Goal: Task Accomplishment & Management: Complete application form

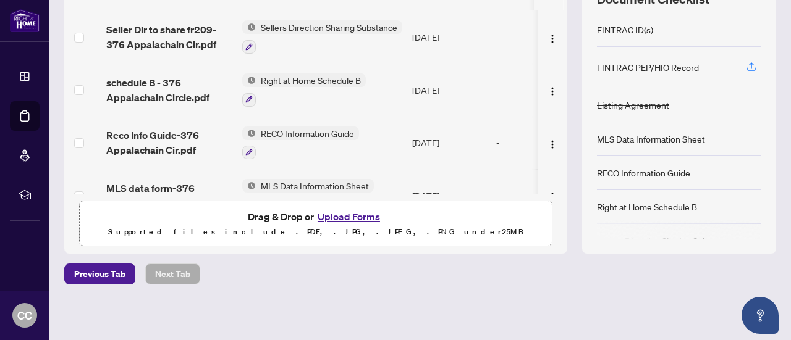
scroll to position [116, 0]
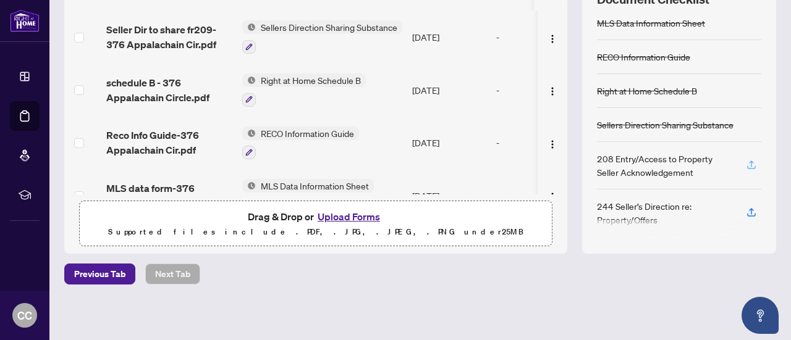
click at [746, 163] on icon "button" at bounding box center [751, 164] width 11 height 11
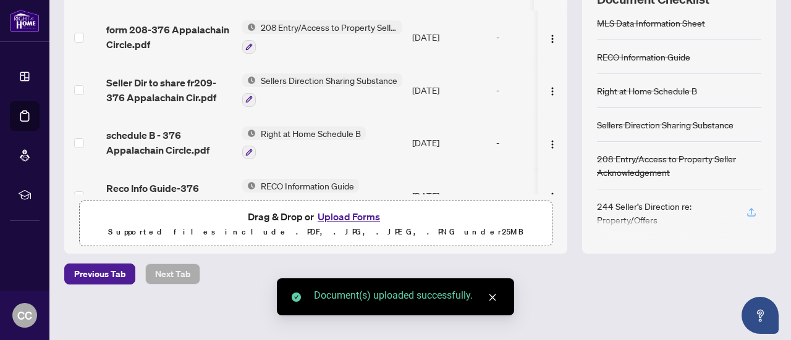
click at [746, 210] on icon "button" at bounding box center [751, 212] width 11 height 11
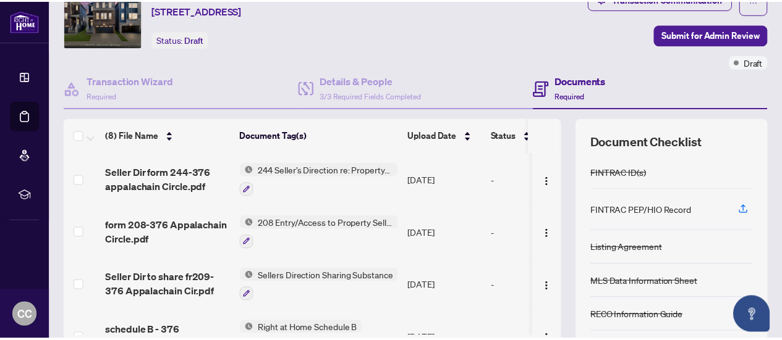
scroll to position [0, 0]
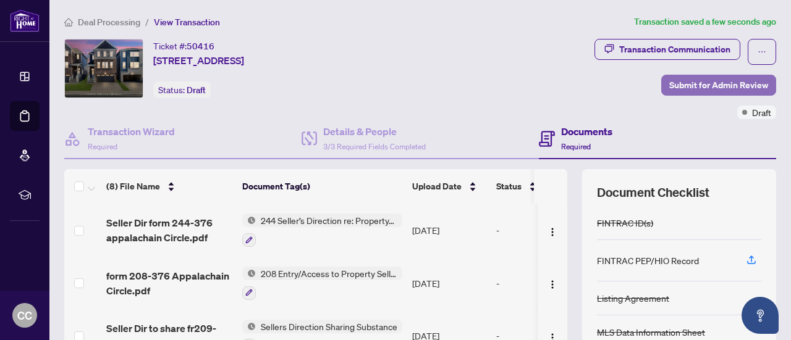
click at [699, 85] on span "Submit for Admin Review" at bounding box center [718, 85] width 99 height 20
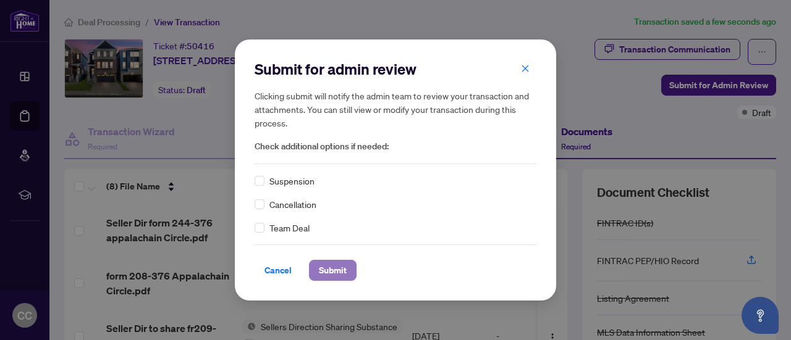
click at [340, 271] on span "Submit" at bounding box center [333, 271] width 28 height 20
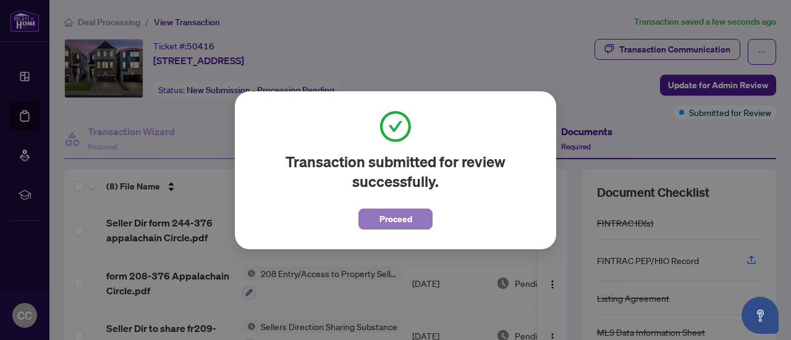
click at [405, 220] on span "Proceed" at bounding box center [395, 219] width 33 height 20
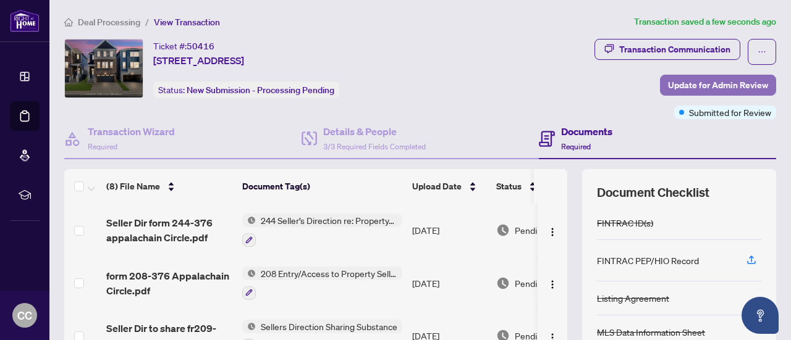
click at [692, 86] on span "Update for Admin Review" at bounding box center [718, 85] width 100 height 20
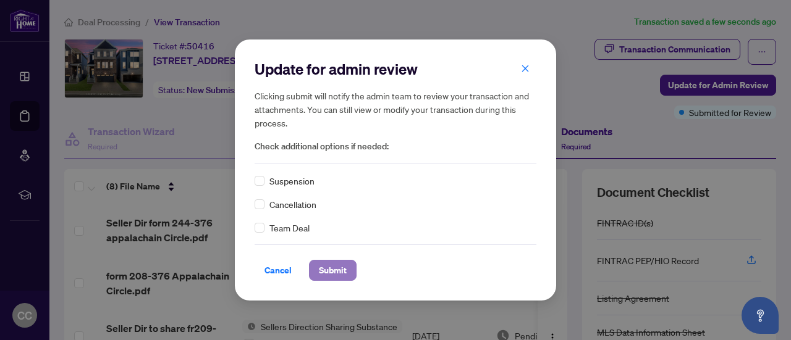
click at [337, 276] on span "Submit" at bounding box center [333, 271] width 28 height 20
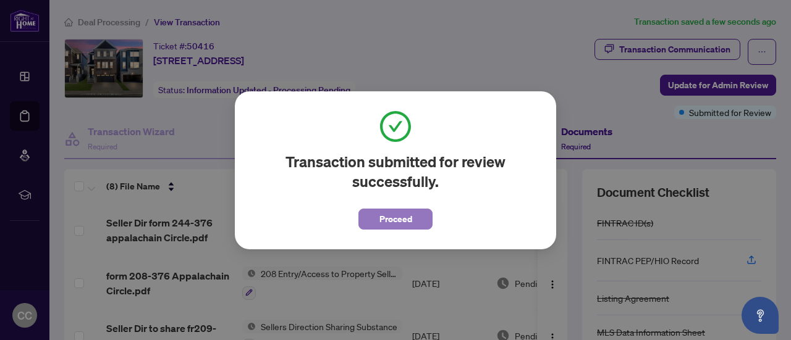
click at [403, 222] on span "Proceed" at bounding box center [395, 219] width 33 height 20
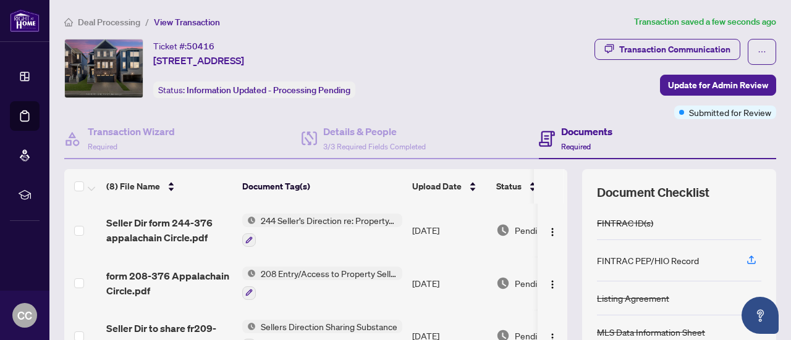
click at [25, 116] on icon at bounding box center [25, 116] width 12 height 12
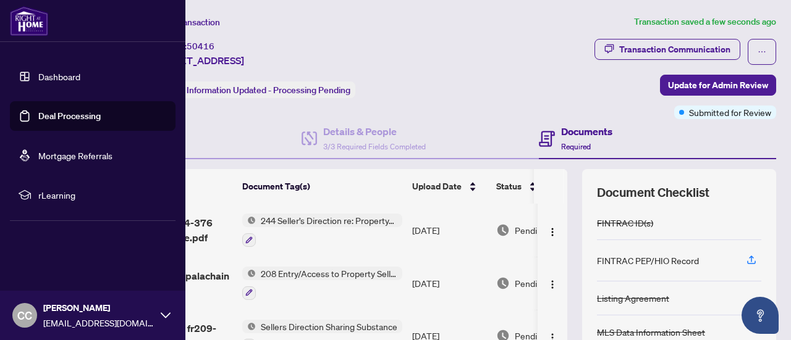
click at [153, 323] on span "[EMAIL_ADDRESS][DOMAIN_NAME]" at bounding box center [98, 323] width 111 height 14
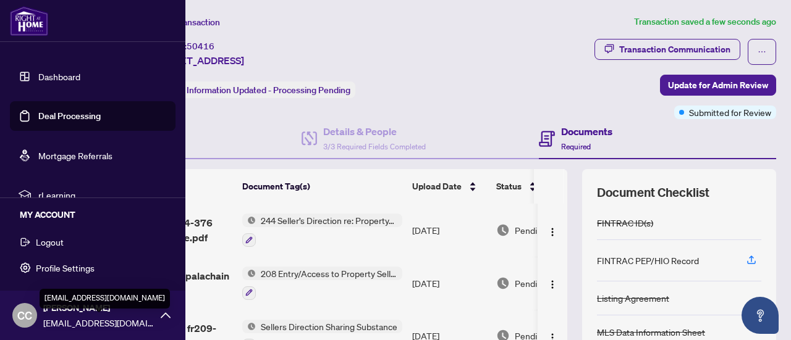
click at [53, 243] on span "Logout" at bounding box center [50, 242] width 28 height 20
